Goal: Entertainment & Leisure: Consume media (video, audio)

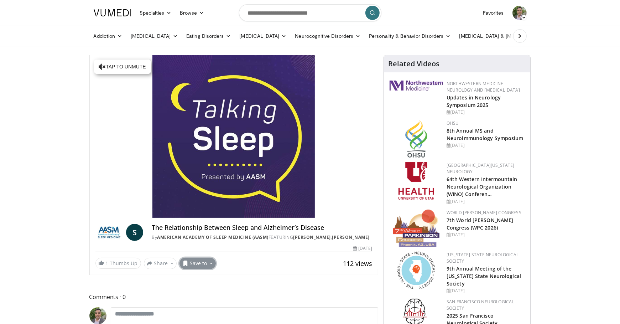
click at [216, 266] on button "Save to" at bounding box center [198, 263] width 36 height 11
click at [230, 282] on span "Add to Favorites" at bounding box center [210, 279] width 44 height 8
click at [501, 14] on link "Favorites" at bounding box center [494, 13] width 30 height 14
